Goal: Check status: Check status

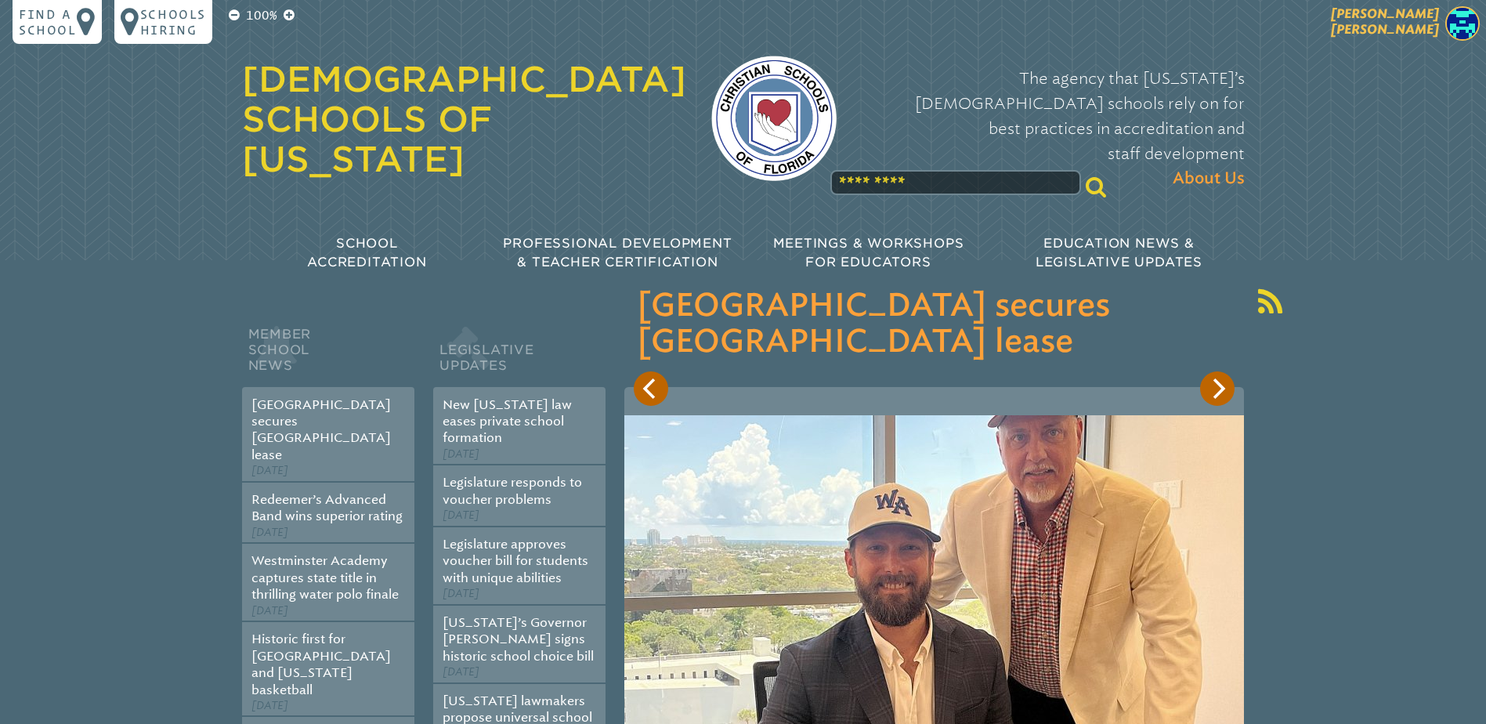
click at [1433, 15] on span "[PERSON_NAME]" at bounding box center [1385, 21] width 108 height 31
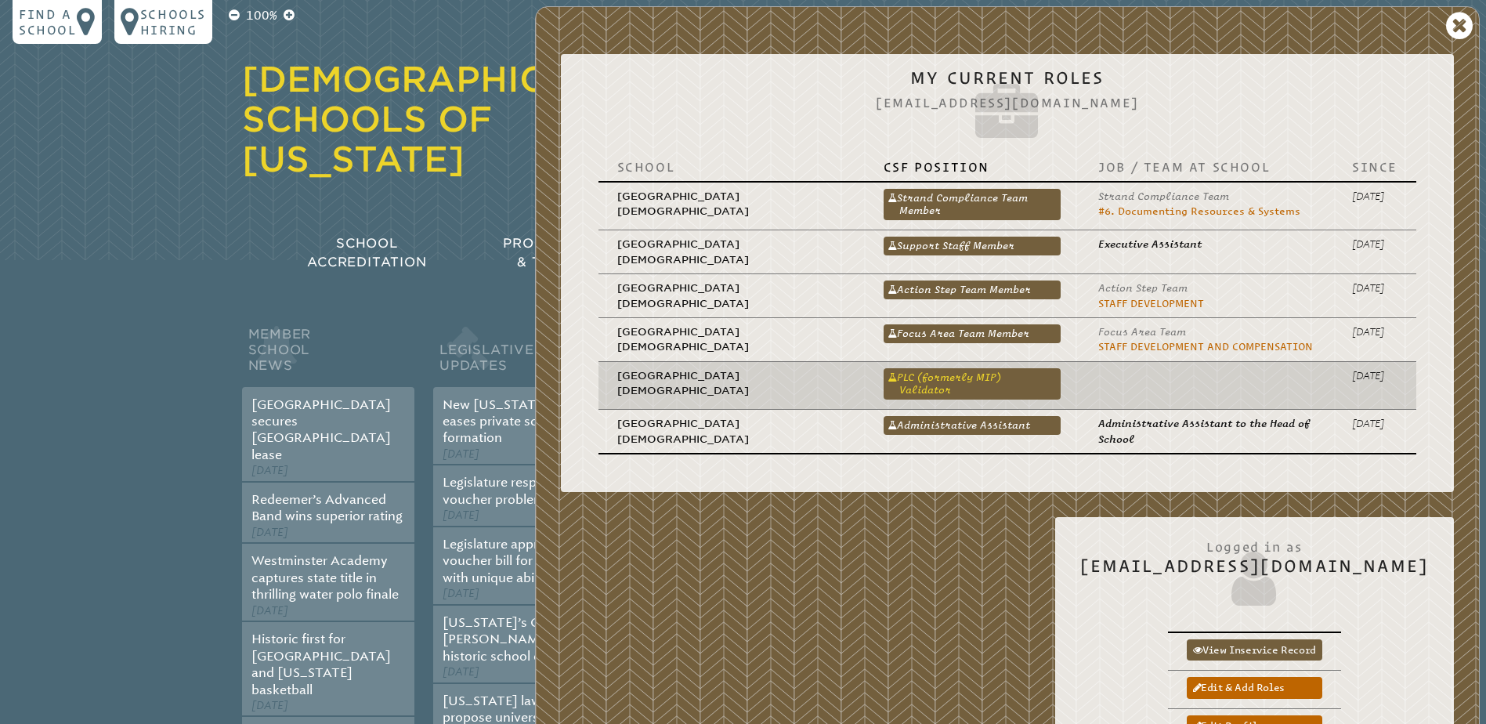
click at [984, 378] on link "PLC (formerly MIP) Validator" at bounding box center [972, 383] width 177 height 31
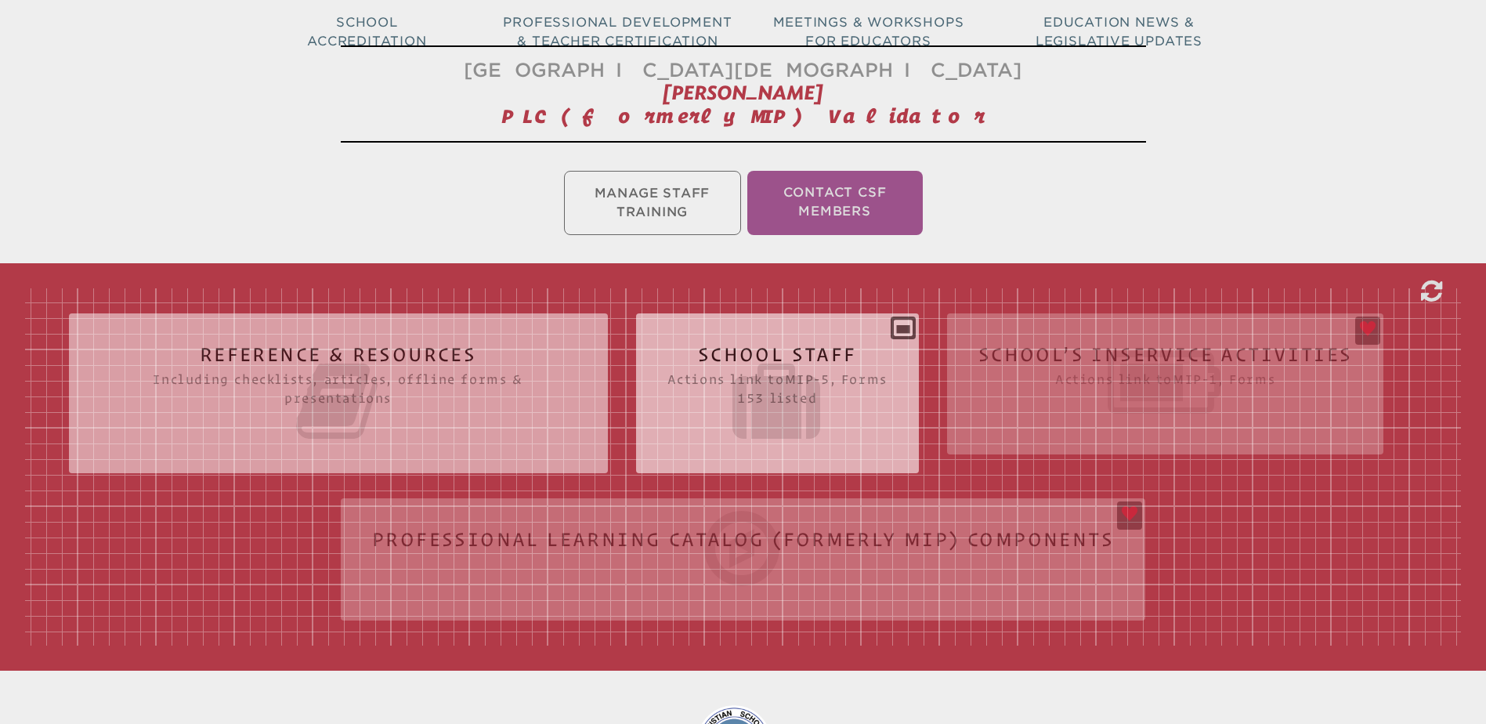
scroll to position [313, 0]
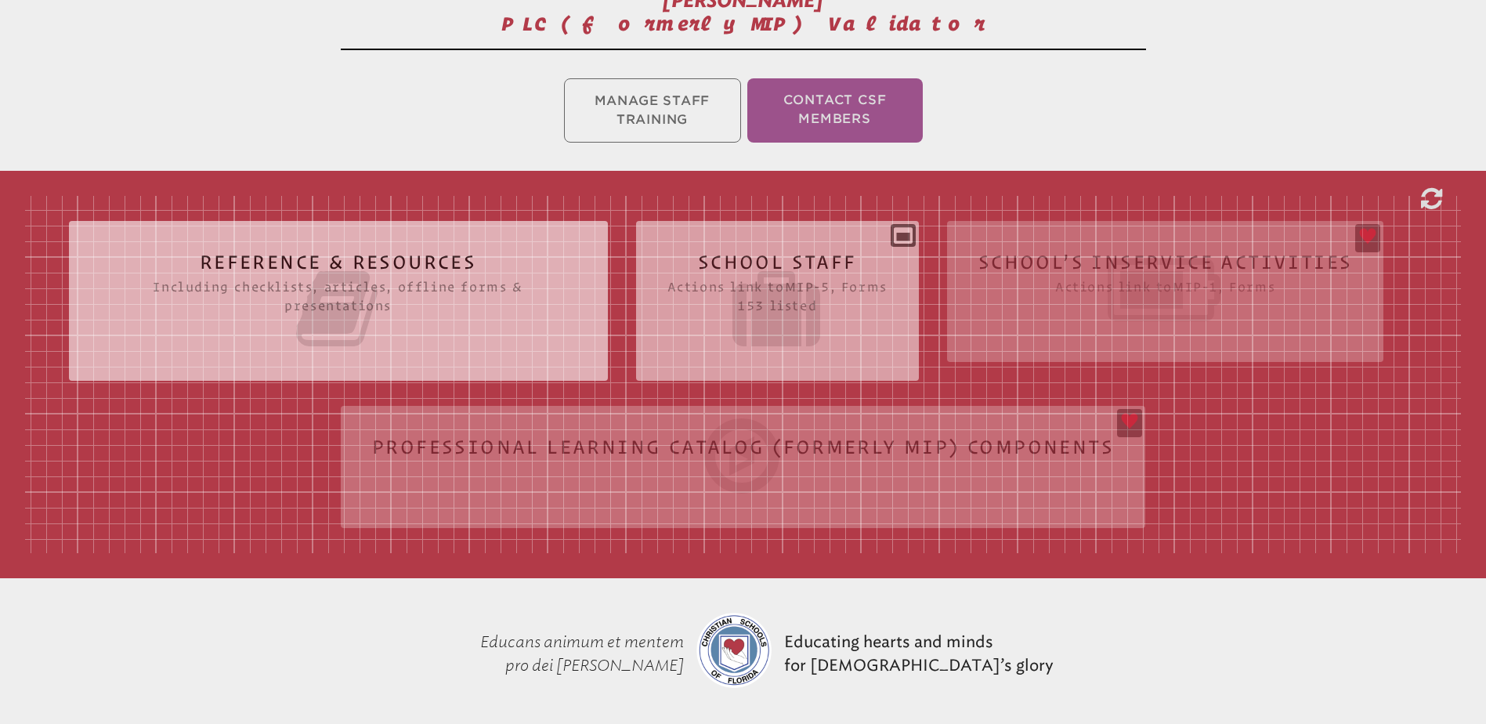
drag, startPoint x: 763, startPoint y: 262, endPoint x: 751, endPoint y: 262, distance: 11.8
click at [762, 265] on icon at bounding box center [777, 309] width 220 height 88
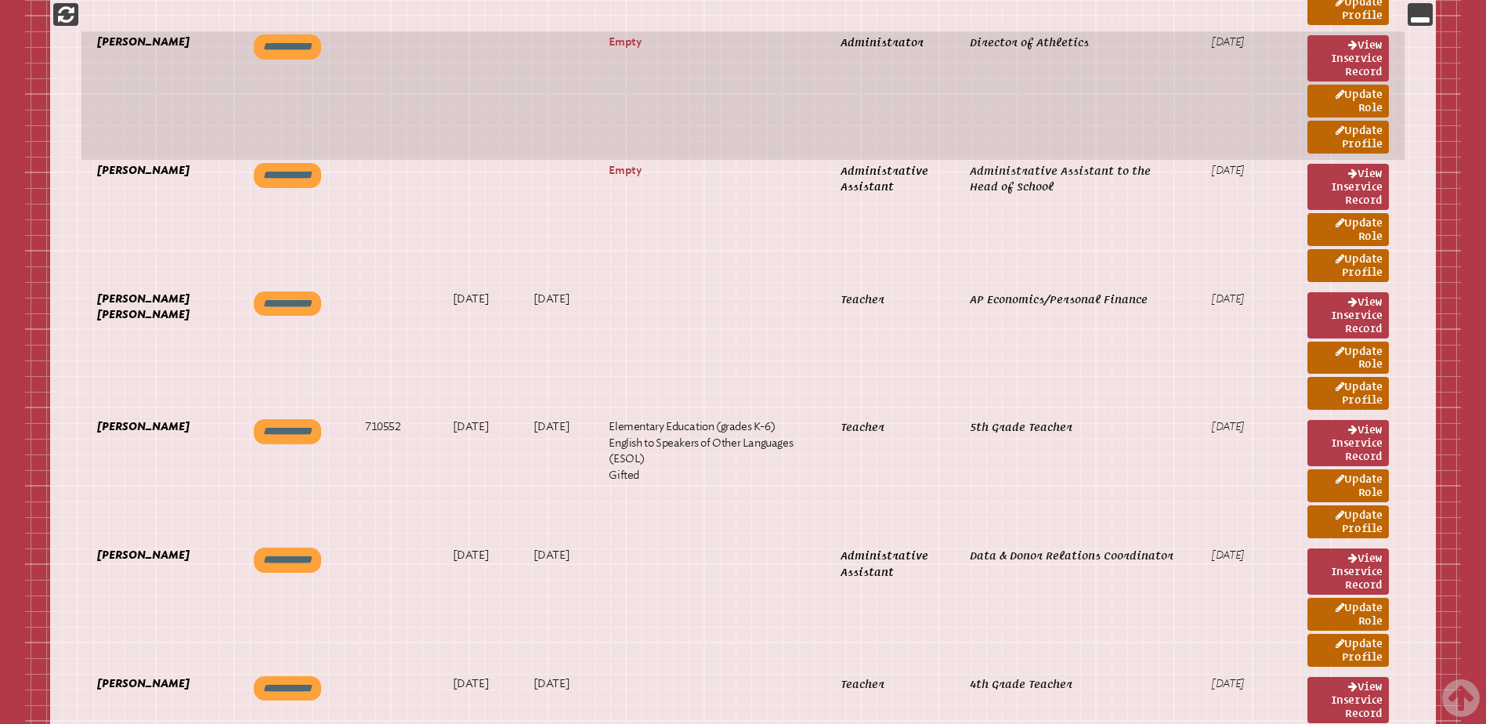
scroll to position [2664, 0]
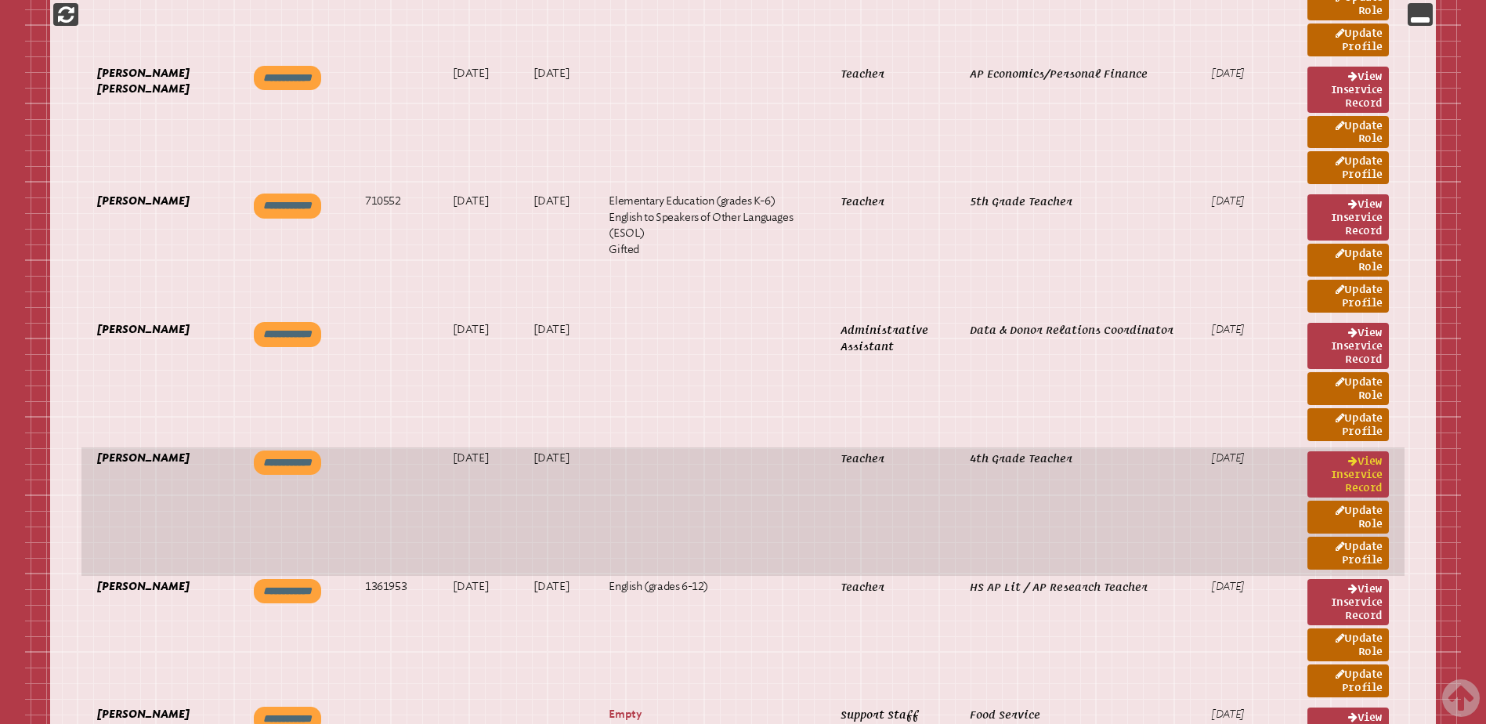
click at [1336, 461] on link "View inservice record" at bounding box center [1348, 474] width 81 height 46
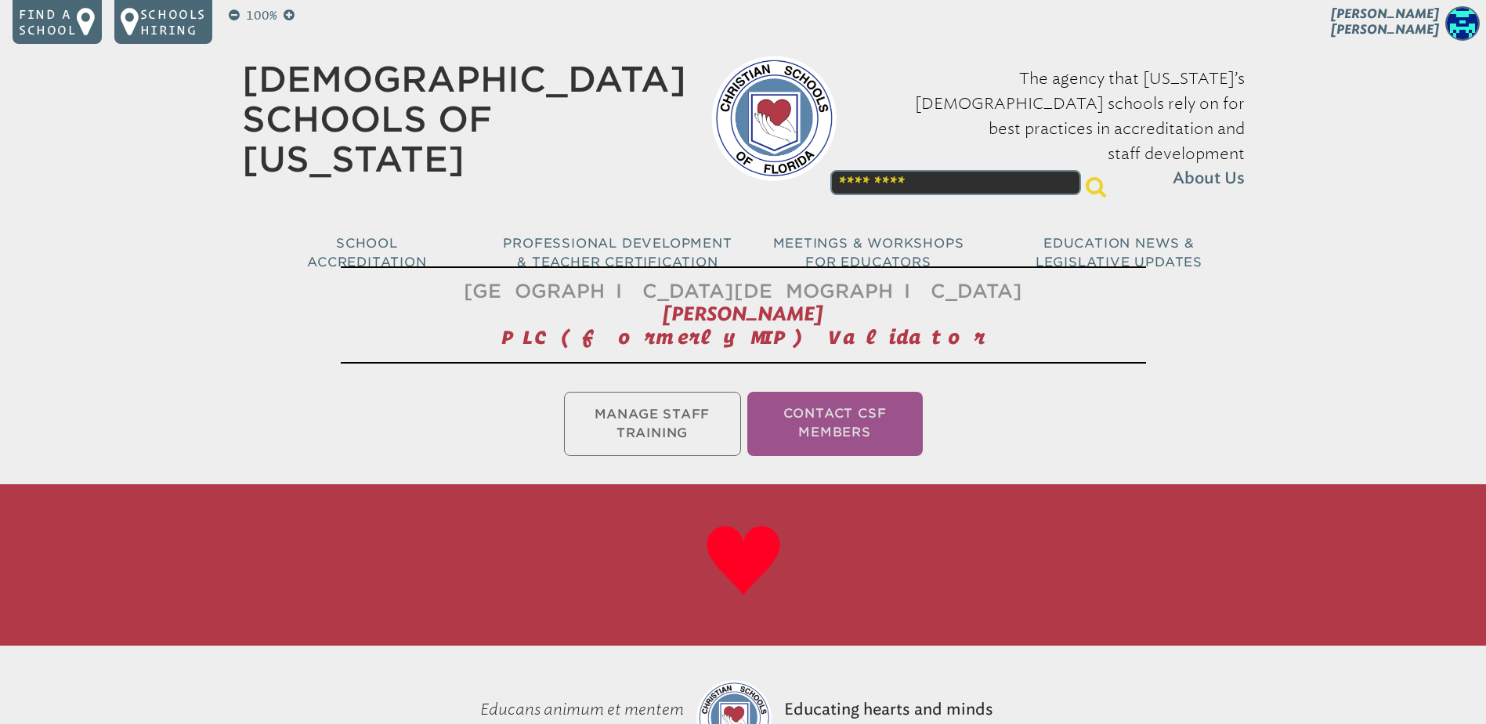
scroll to position [501, 0]
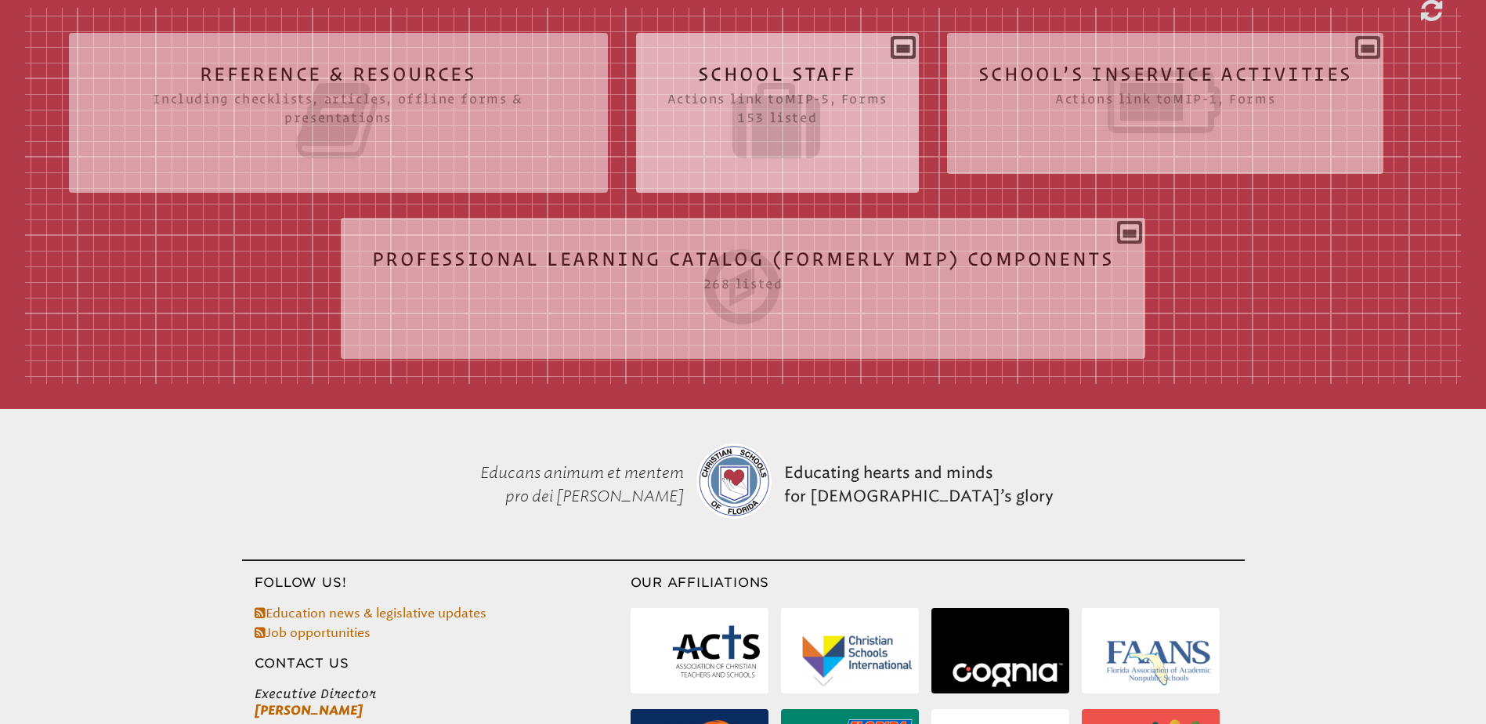
click at [783, 68] on h2 "School Staff Actions link to mip-5 , Forms 153 listed" at bounding box center [777, 114] width 220 height 100
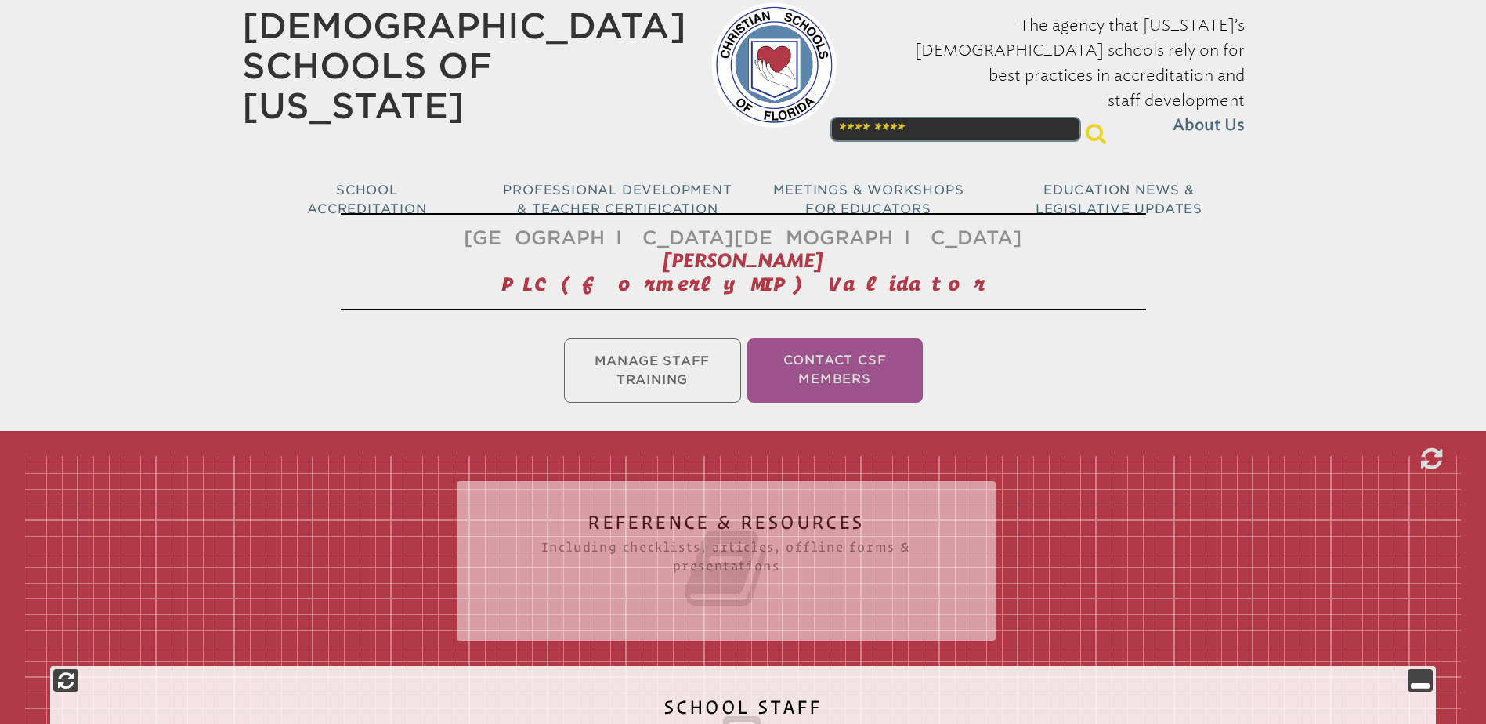
scroll to position [0, 0]
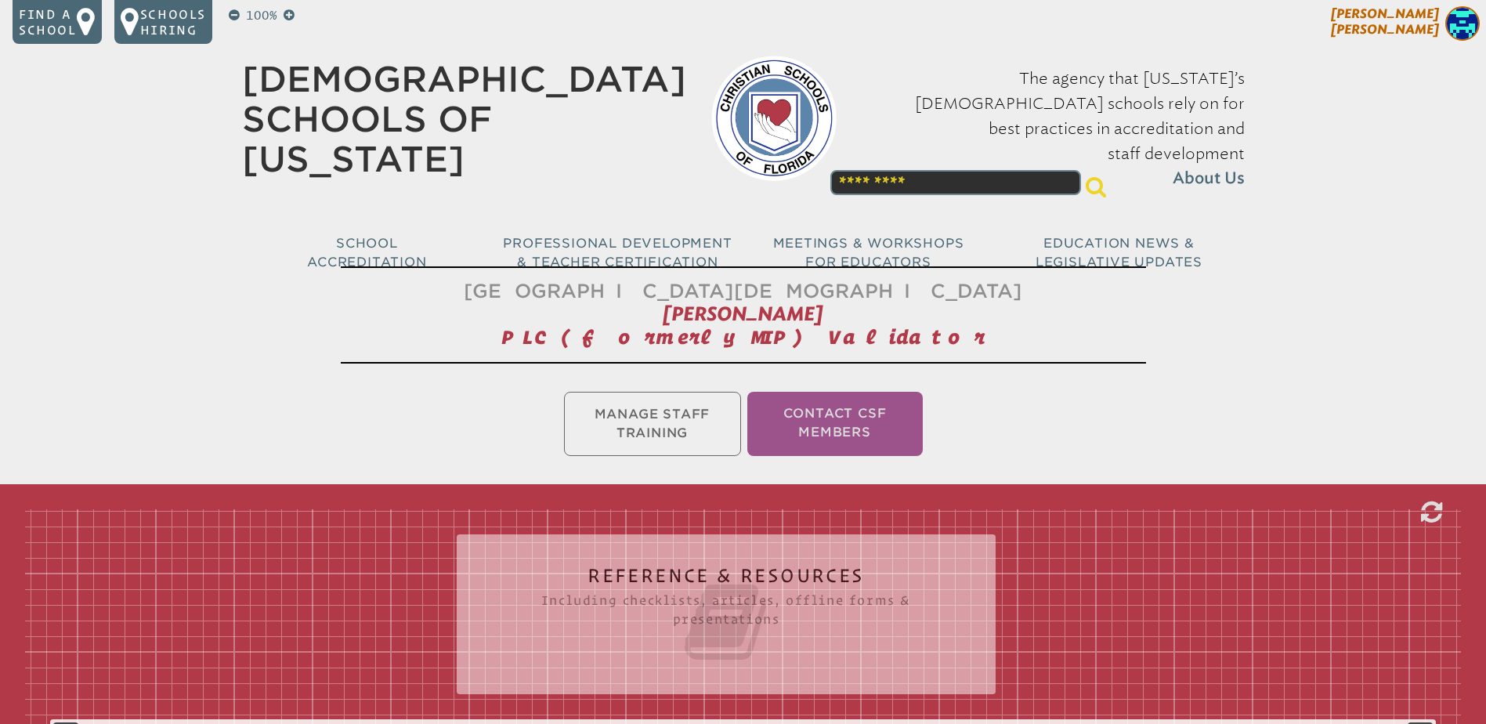
click at [1419, 14] on span "[PERSON_NAME]" at bounding box center [1385, 21] width 108 height 31
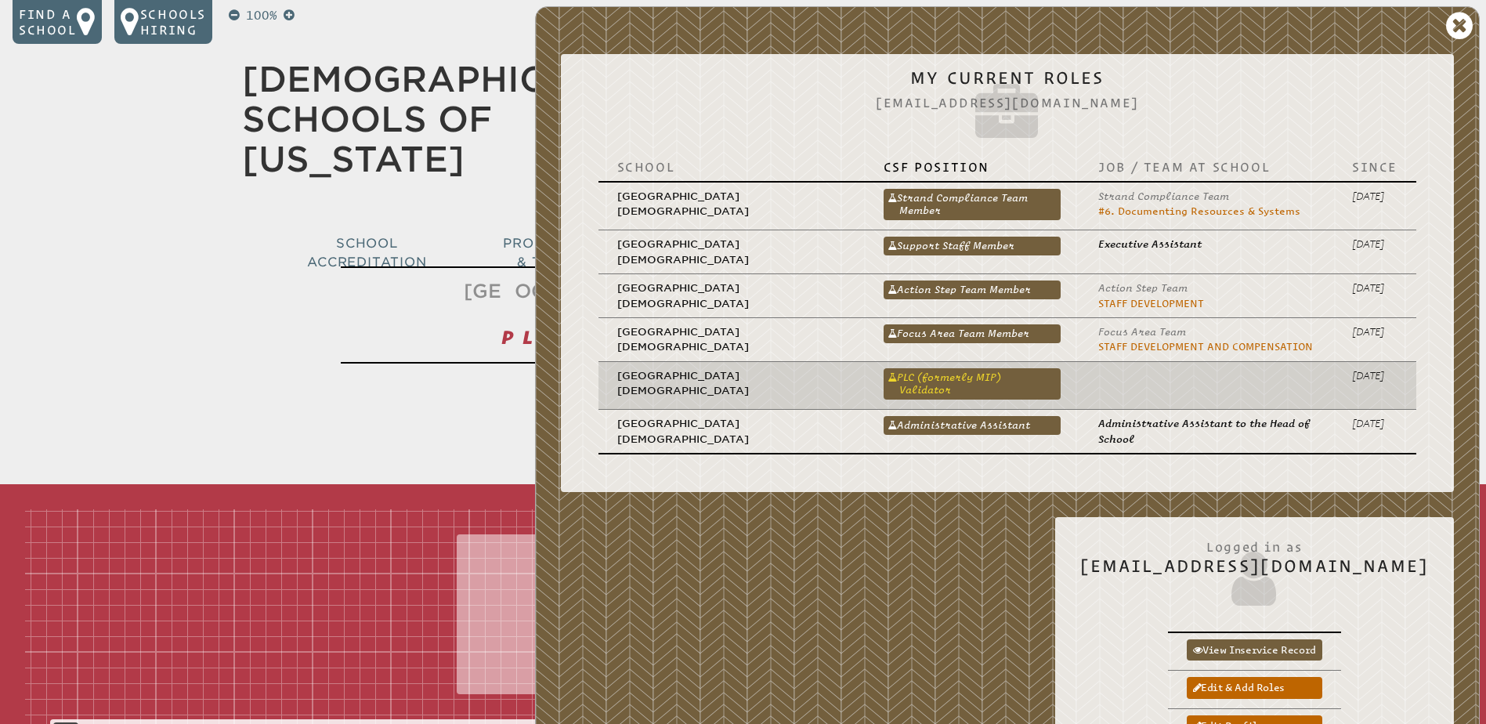
click at [948, 371] on link "PLC (formerly MIP) Validator" at bounding box center [972, 383] width 177 height 31
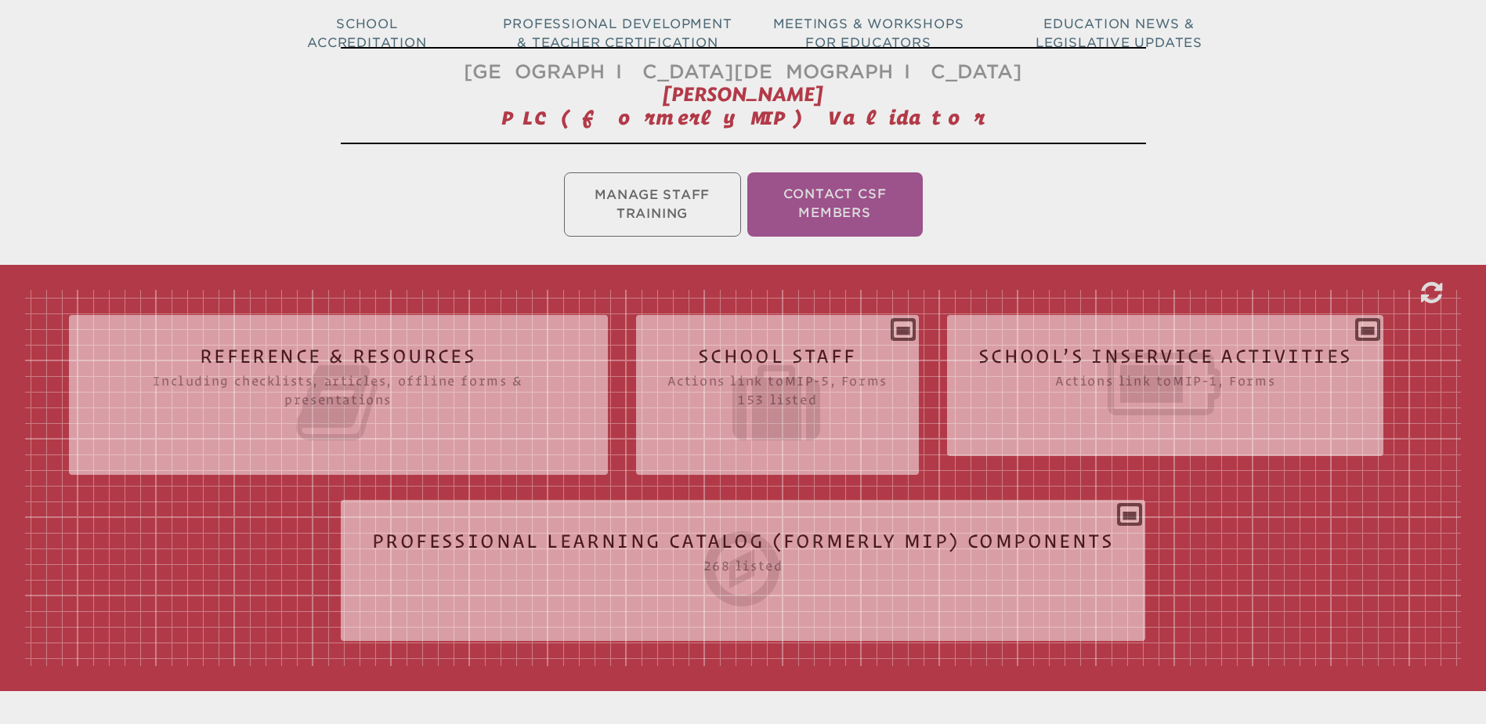
scroll to position [235, 0]
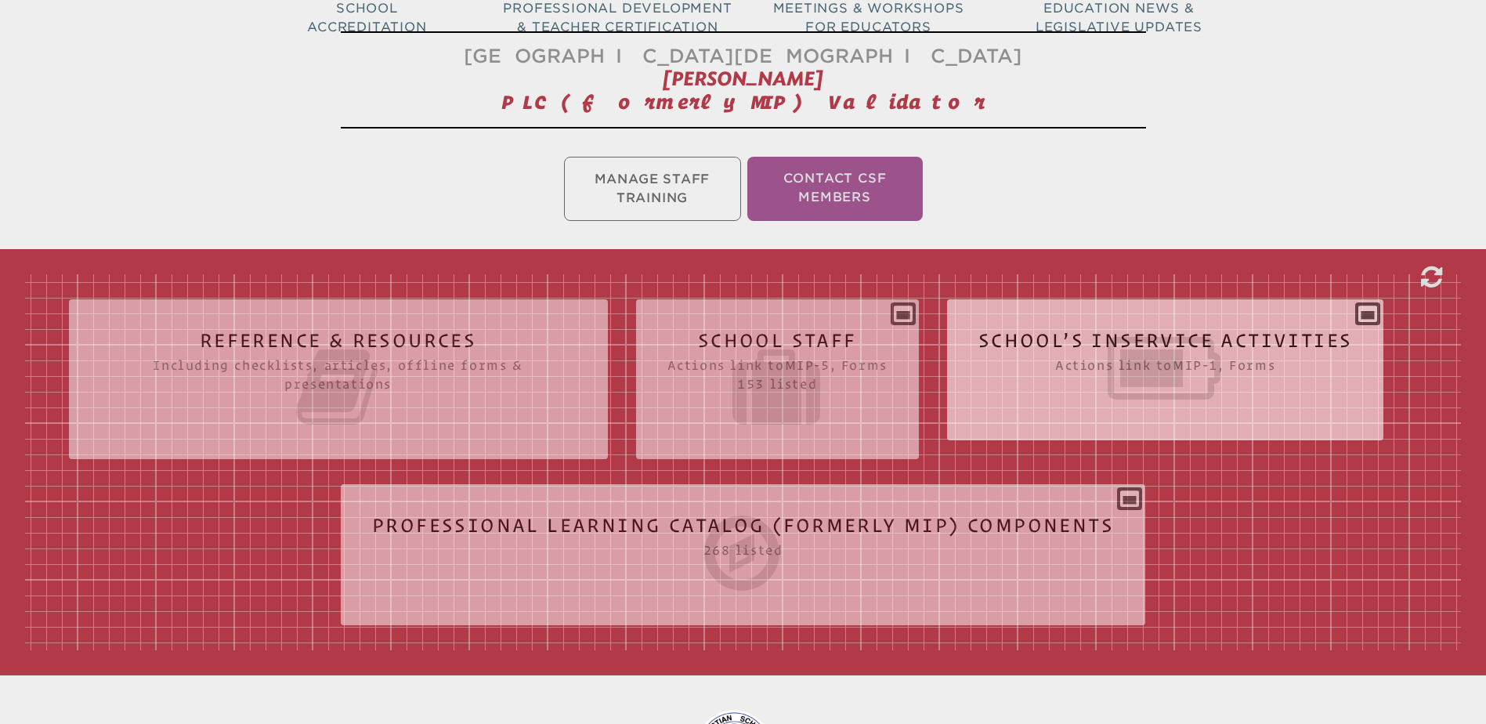
click at [1045, 341] on icon at bounding box center [1166, 368] width 374 height 88
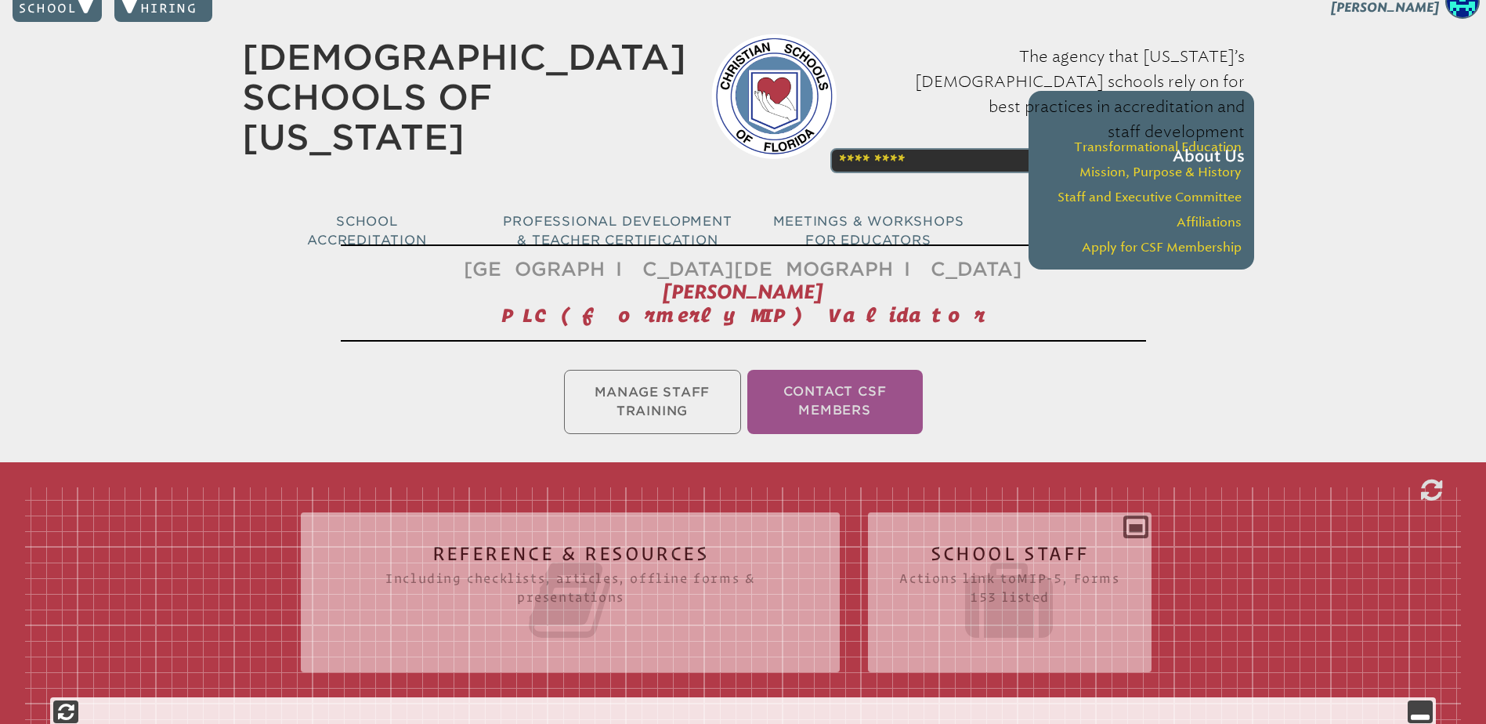
scroll to position [0, 0]
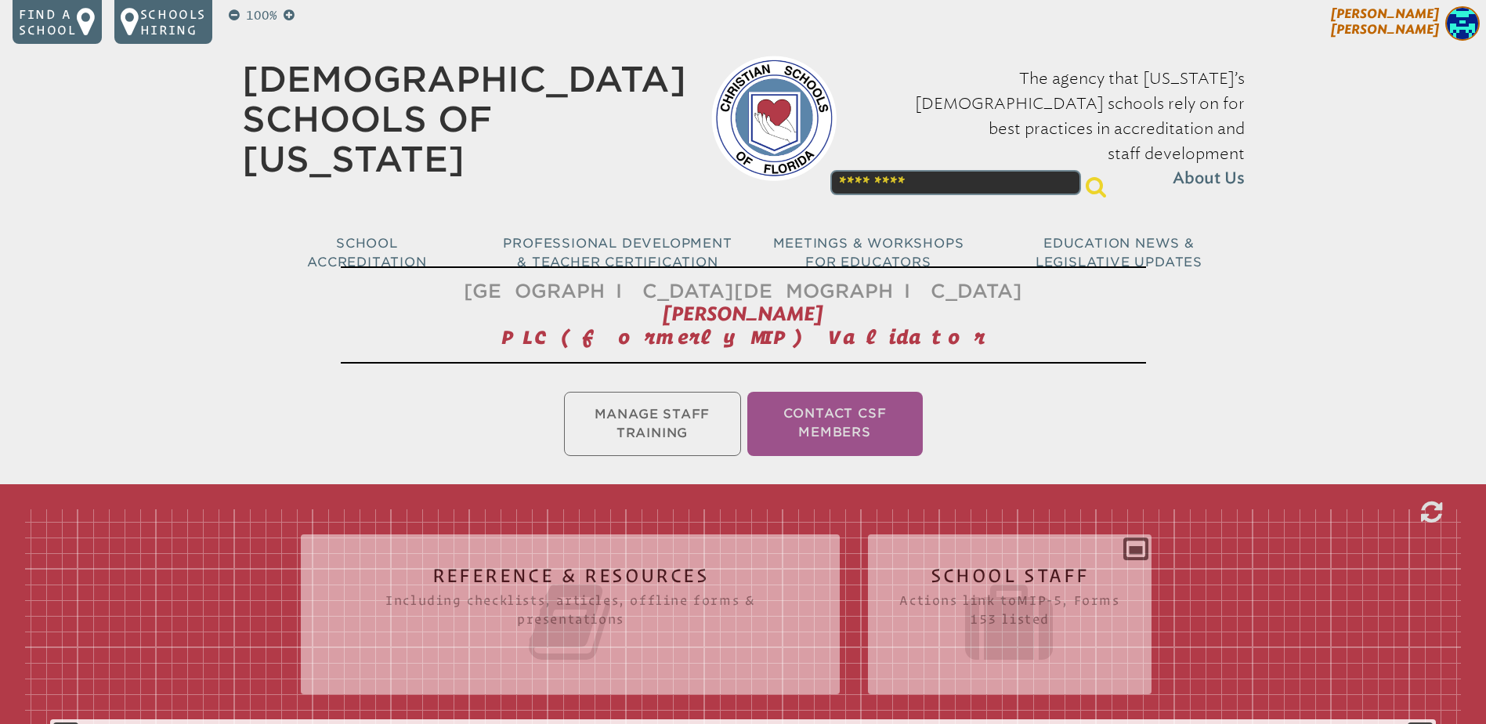
click at [1409, 16] on p "[PERSON_NAME]" at bounding box center [1357, 25] width 257 height 38
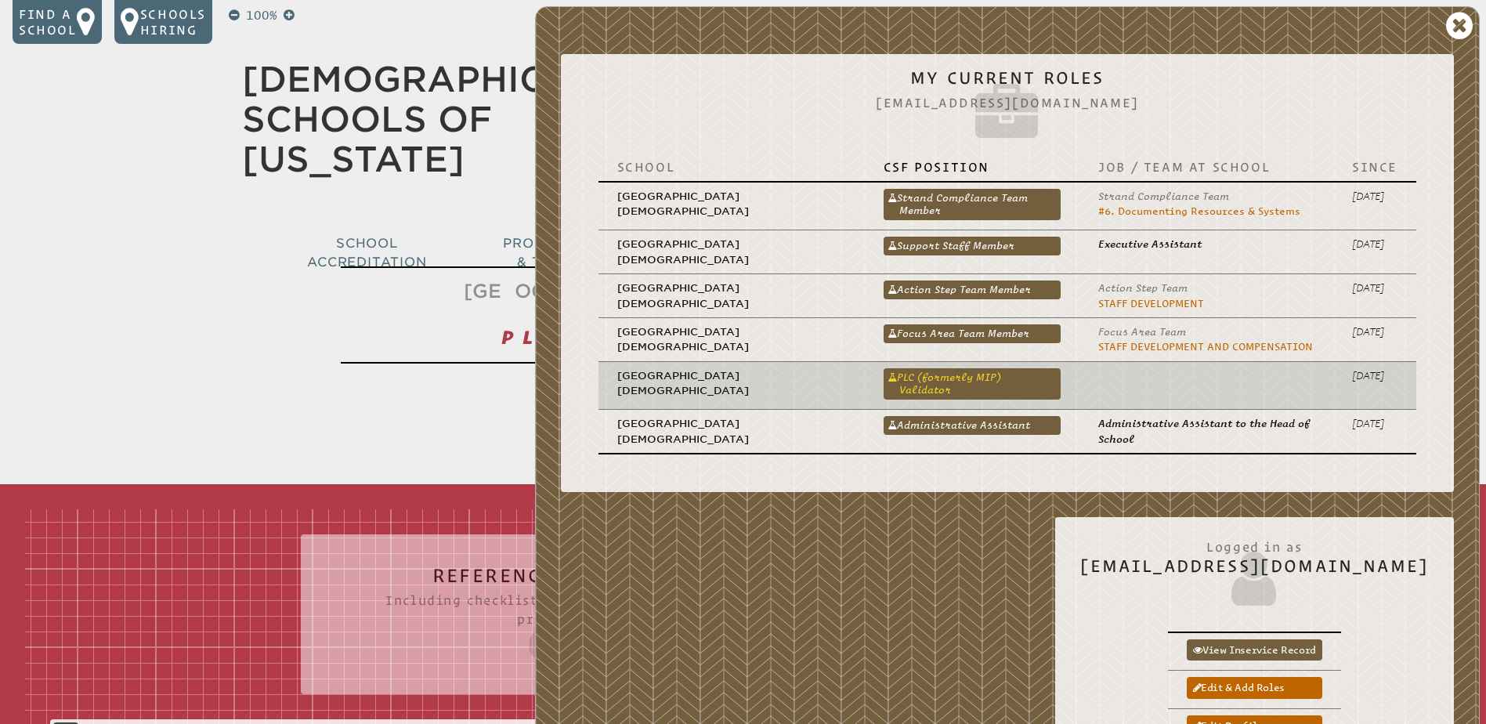
click at [969, 376] on link "PLC (formerly MIP) Validator" at bounding box center [972, 383] width 177 height 31
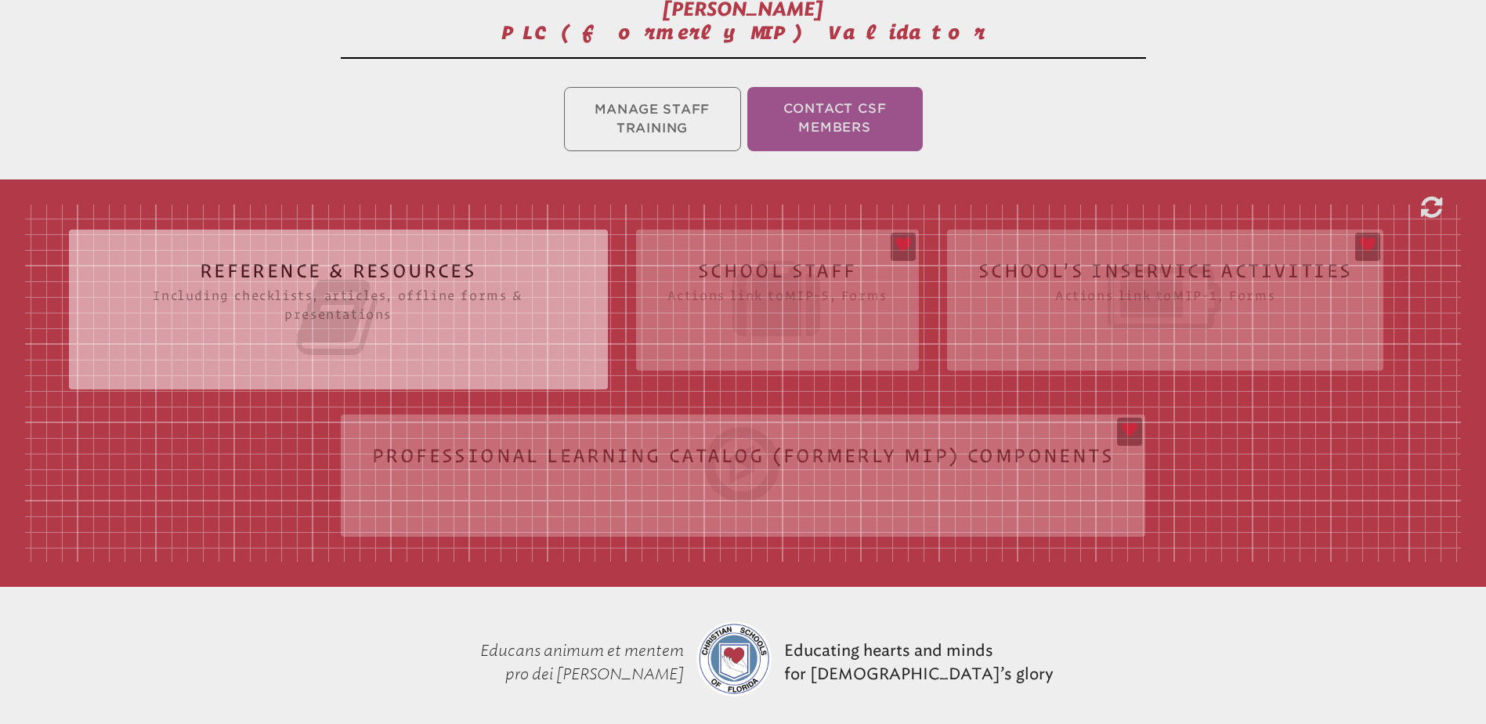
scroll to position [313, 0]
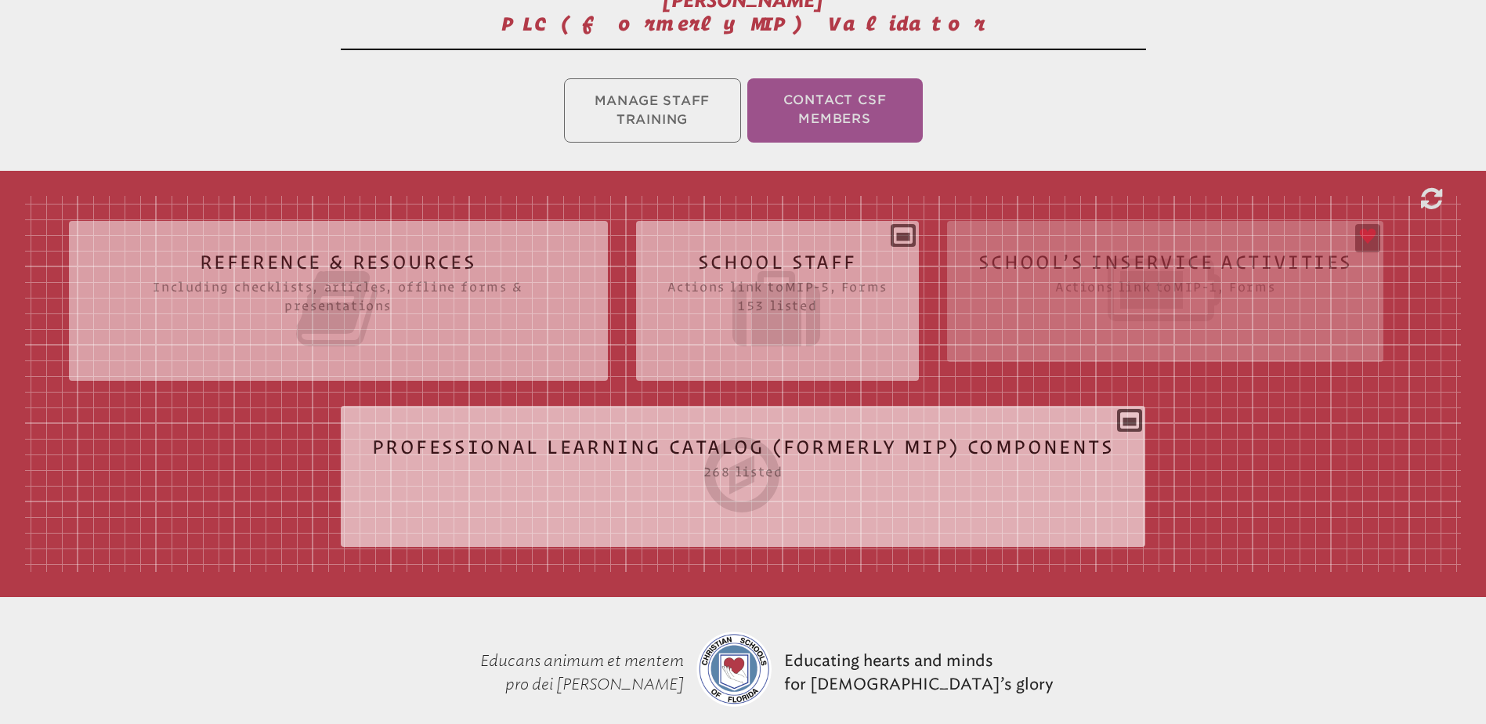
click at [823, 450] on icon at bounding box center [743, 475] width 742 height 88
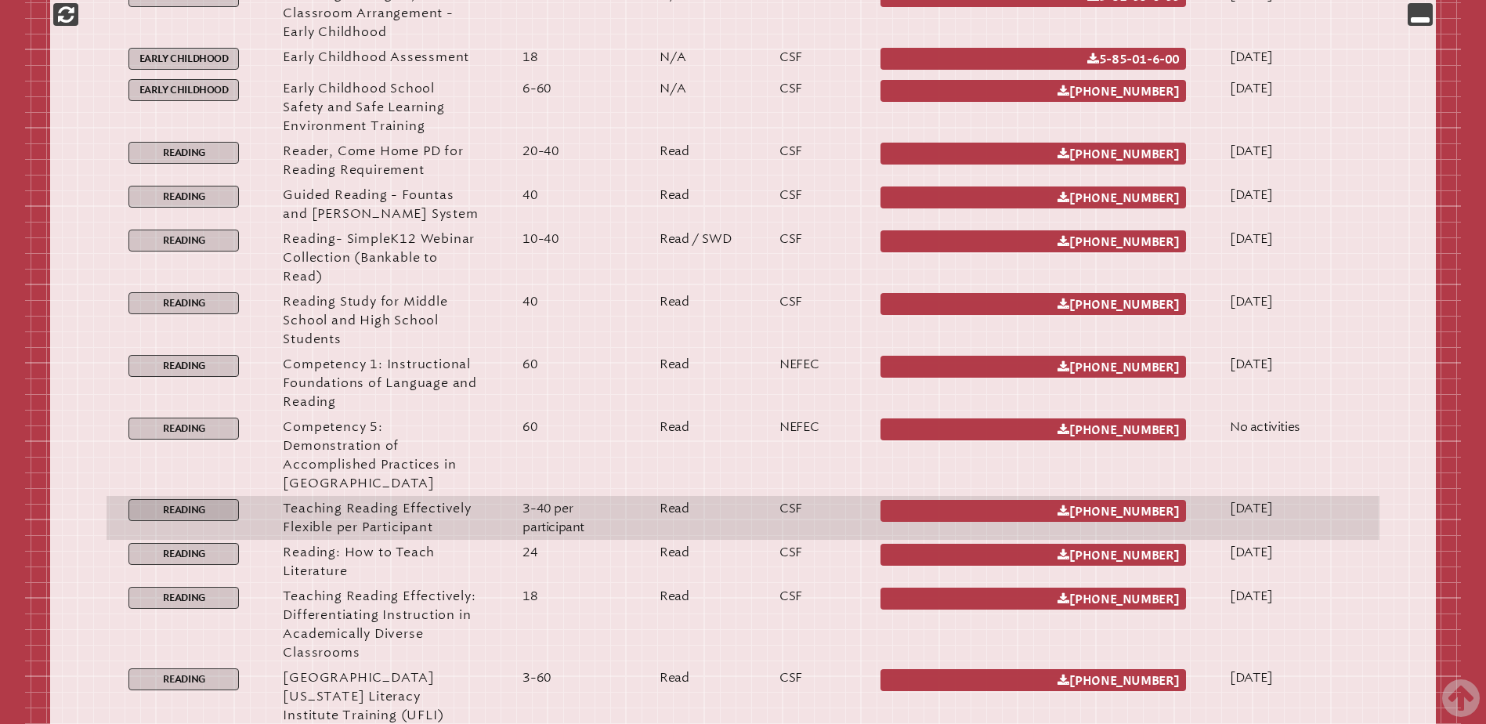
scroll to position [11908, 0]
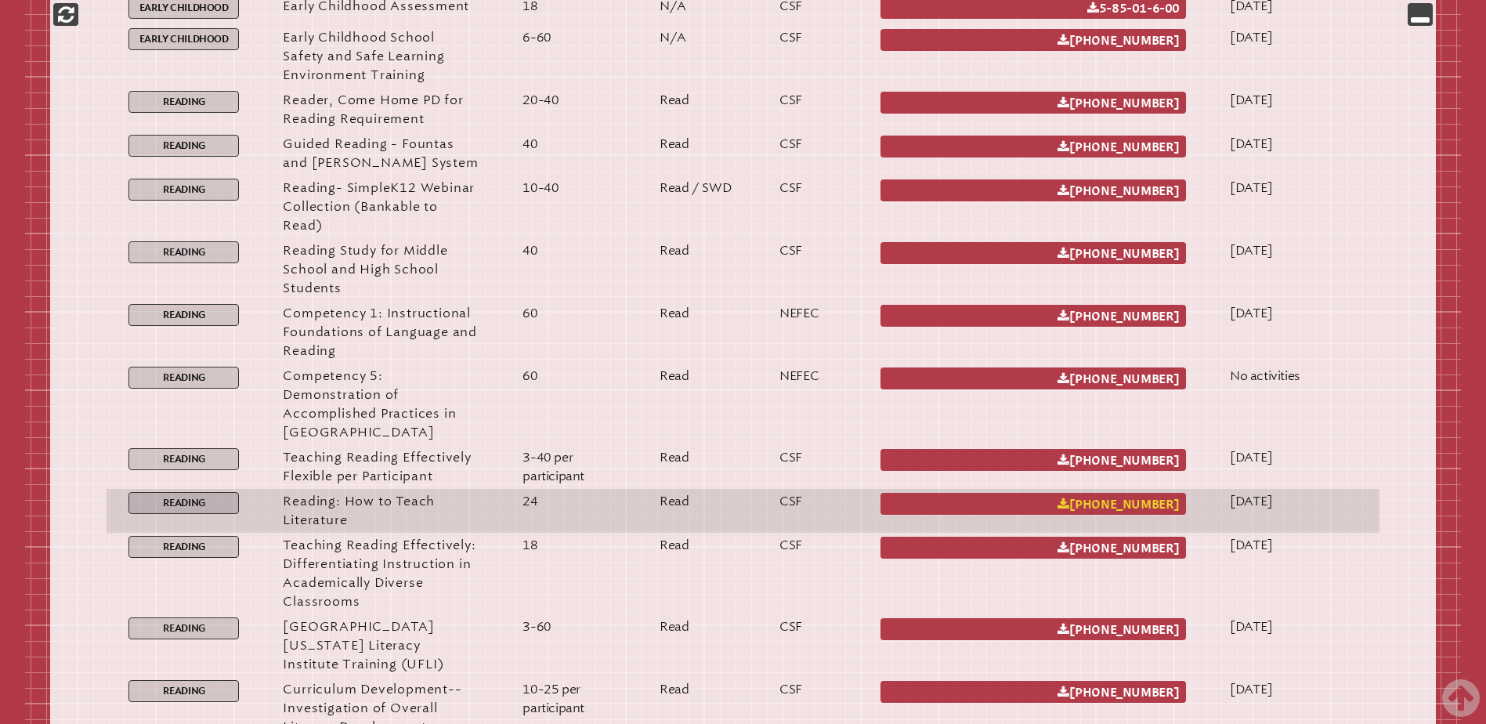
click at [969, 493] on link "1 013 026 [PHONE_NUMBER]" at bounding box center [1034, 504] width 306 height 22
